Goal: Transaction & Acquisition: Purchase product/service

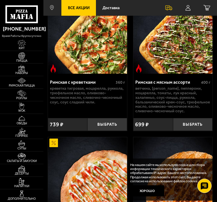
click at [196, 118] on button "Выбрать" at bounding box center [193, 124] width 40 height 13
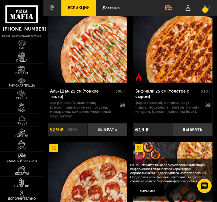
scroll to position [238, 0]
click at [20, 59] on img at bounding box center [21, 55] width 9 height 7
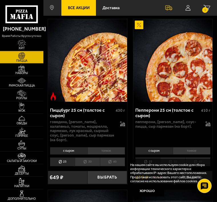
scroll to position [1092, 0]
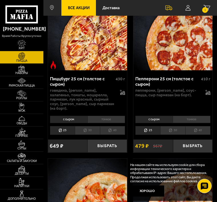
click at [202, 126] on li "40" at bounding box center [197, 130] width 25 height 9
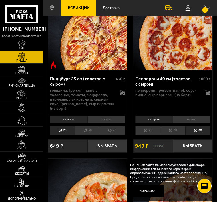
click at [198, 115] on li "тонкое" at bounding box center [191, 119] width 38 height 8
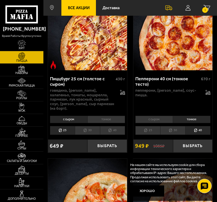
click at [199, 139] on button "Выбрать" at bounding box center [193, 145] width 40 height 13
click at [208, 8] on icon "2" at bounding box center [206, 8] width 7 height 6
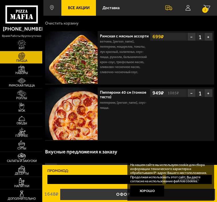
click at [72, 191] on link "Оформить заказ" at bounding box center [137, 193] width 155 height 11
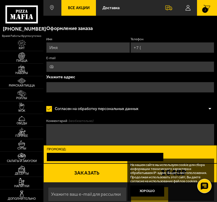
click at [185, 47] on input "Телефон" at bounding box center [172, 47] width 84 height 11
click at [102, 48] on input "Имя" at bounding box center [88, 47] width 84 height 11
type input "[PERSON_NAME]"
click at [176, 47] on input "Телефон" at bounding box center [172, 47] width 84 height 11
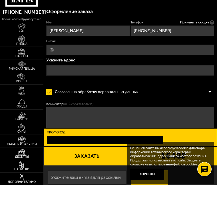
type input "[PHONE_NUMBER]"
click at [140, 82] on input "text" at bounding box center [130, 87] width 168 height 11
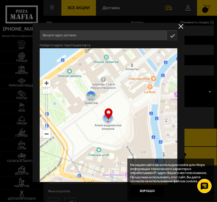
click at [153, 35] on input "text" at bounding box center [103, 35] width 127 height 11
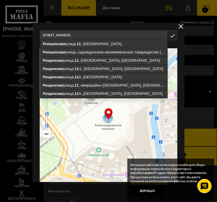
type input "[STREET_ADDRESS]"
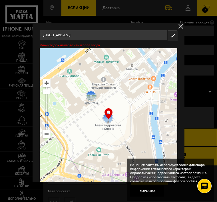
type input "[STREET_ADDRESS]"
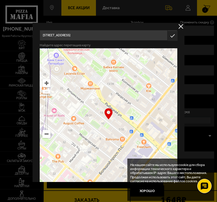
click at [170, 36] on icon "button" at bounding box center [172, 36] width 10 height 10
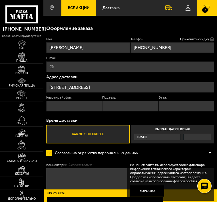
scroll to position [17, 0]
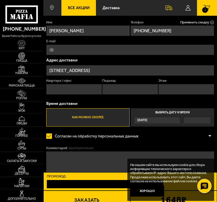
click at [88, 88] on input "Квартира / офис" at bounding box center [74, 89] width 56 height 11
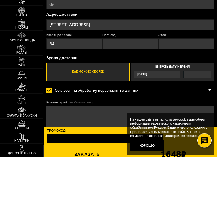
type input "64"
click at [138, 84] on input "Подъезд" at bounding box center [130, 89] width 56 height 11
type input "1"
click at [184, 84] on input "Этаж" at bounding box center [186, 89] width 56 height 11
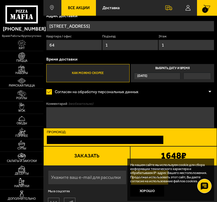
scroll to position [60, 0]
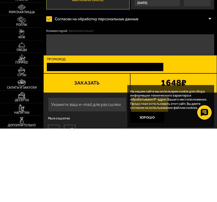
type input "1"
click at [162, 108] on textarea "Комментарий (необязательно)" at bounding box center [130, 122] width 168 height 28
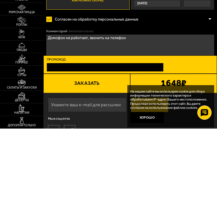
type textarea "Домофон не работает, звонить на телефон"
click at [113, 147] on button "Заказать" at bounding box center [86, 156] width 87 height 19
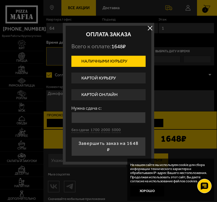
scroll to position [0, 0]
click at [133, 78] on label "Картой курьеру" at bounding box center [108, 77] width 74 height 11
click at [0, 0] on input "Картой курьеру" at bounding box center [0, 0] width 0 height 0
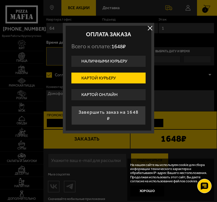
click at [127, 121] on button "Завершить заказ на 1648 ₽" at bounding box center [108, 115] width 74 height 19
